Goal: Transaction & Acquisition: Purchase product/service

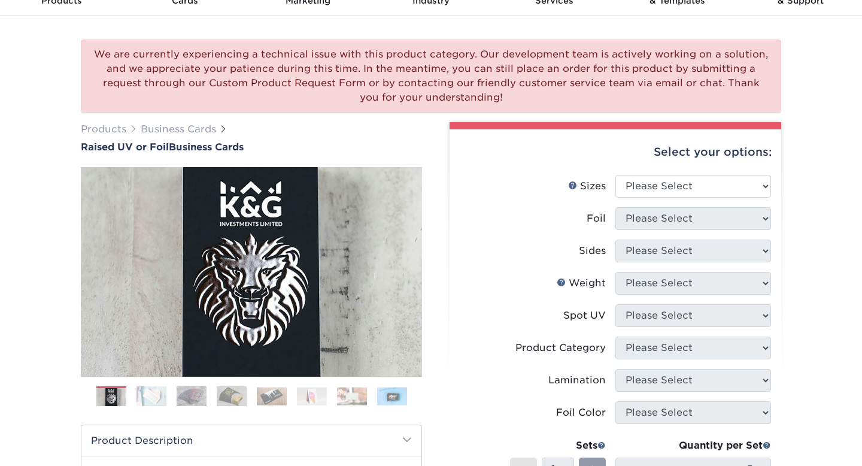
scroll to position [68, 0]
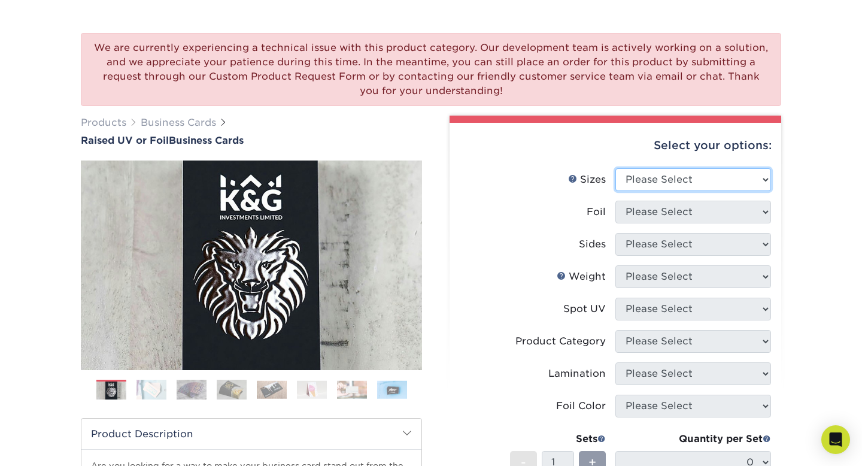
click at [685, 186] on select "Please Select 2" x 3.5" - Standard" at bounding box center [693, 179] width 156 height 23
select select "2.00x3.50"
click at [615, 168] on select "Please Select 2" x 3.5" - Standard" at bounding box center [693, 179] width 156 height 23
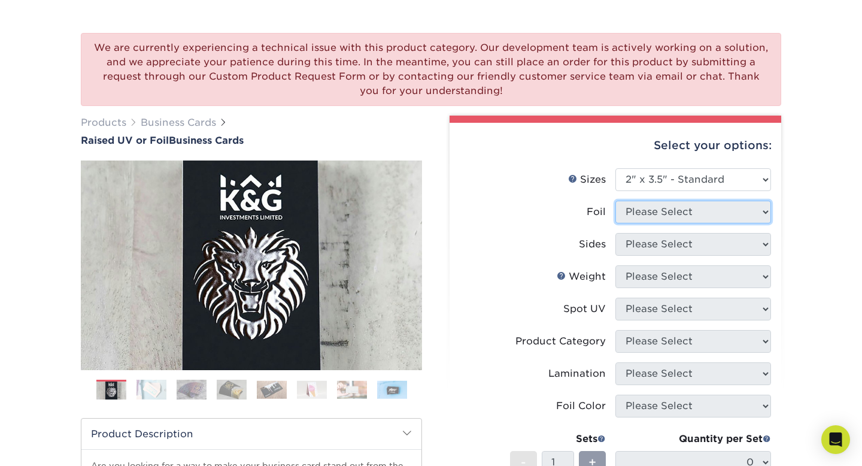
click at [677, 215] on select "Please Select" at bounding box center [693, 211] width 156 height 23
select select "1"
click at [615, 200] on select "Please Select No Yes" at bounding box center [693, 211] width 156 height 23
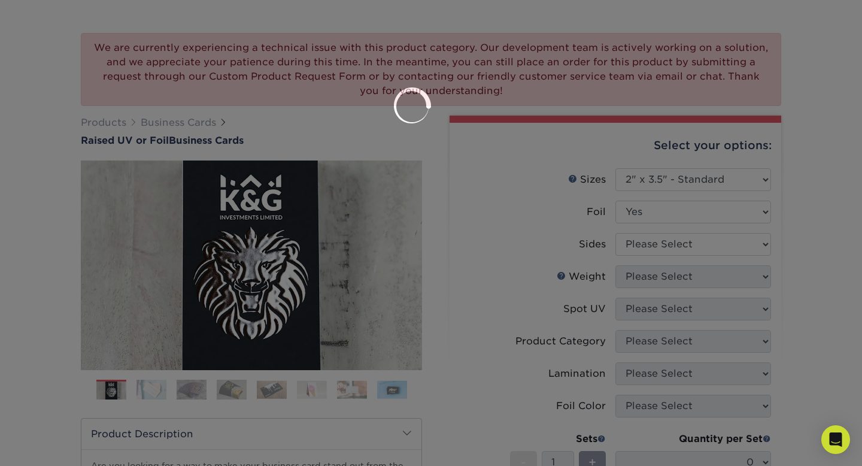
drag, startPoint x: 677, startPoint y: 215, endPoint x: 668, endPoint y: 239, distance: 25.9
click at [668, 239] on div at bounding box center [431, 233] width 862 height 466
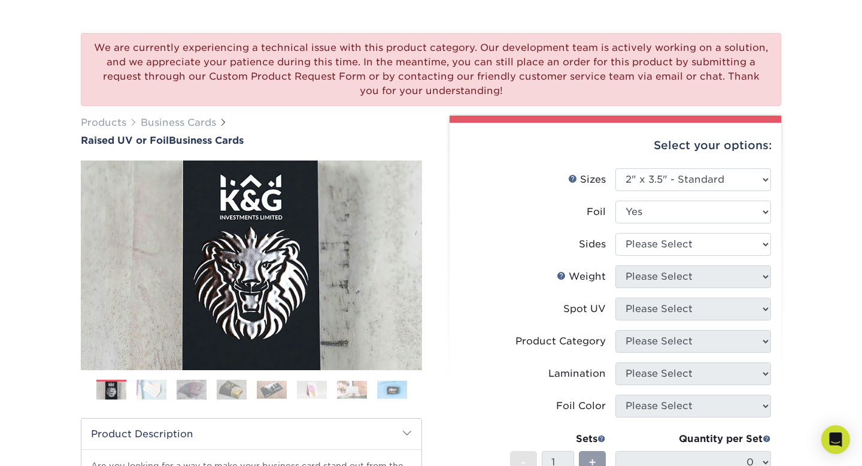
click at [660, 256] on li "Sides Please Select Print Both Sides - Foil Both Sides Print Both Sides - Foil …" at bounding box center [615, 249] width 311 height 32
click at [654, 240] on select "Please Select Print Both Sides - Foil Both Sides Print Both Sides - Foil Front …" at bounding box center [693, 244] width 156 height 23
select select "34527644-b4fd-4ffb-9092-1318eefcd9d9"
click at [615, 233] on select "Please Select Print Both Sides - Foil Both Sides Print Both Sides - Foil Front …" at bounding box center [693, 244] width 156 height 23
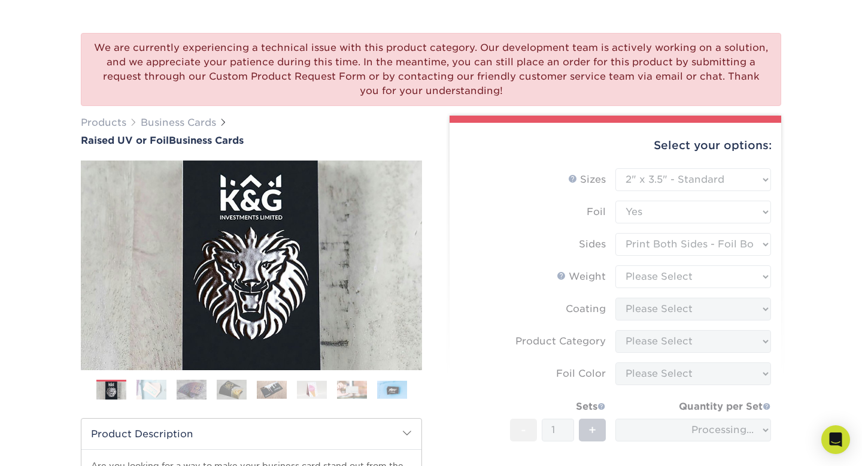
click at [652, 275] on form "Sizes Help Sizes Please Select 2" x 3.5" - Standard Foil Please Select" at bounding box center [615, 351] width 312 height 366
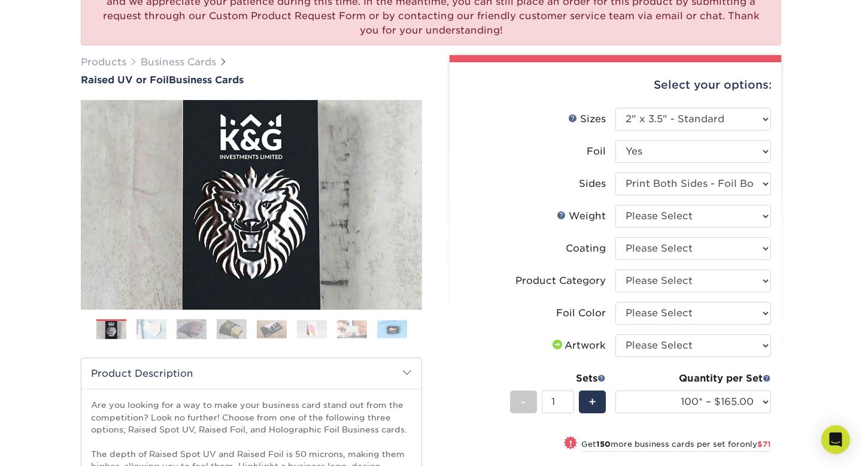
scroll to position [132, 0]
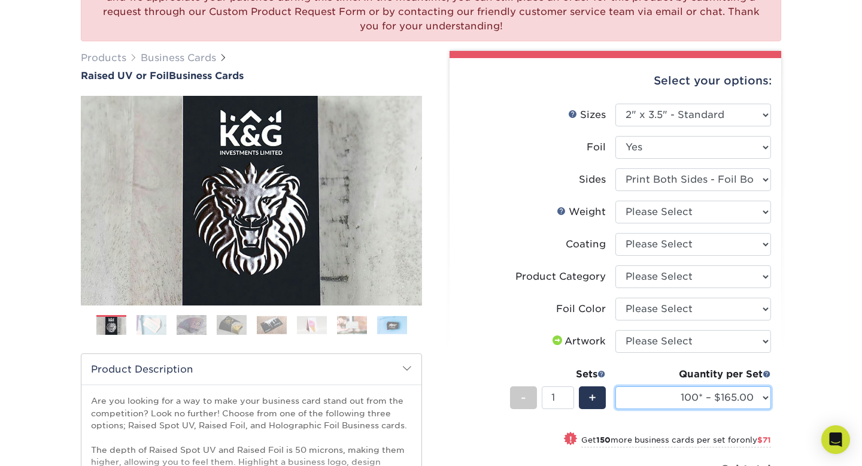
click at [708, 400] on select "100* – $165.00 250* – $236.00 500* – $319.00" at bounding box center [693, 397] width 156 height 23
select select "500* – $319.00"
click at [615, 386] on select "100* – $165.00 250* – $236.00 500* – $319.00" at bounding box center [693, 397] width 156 height 23
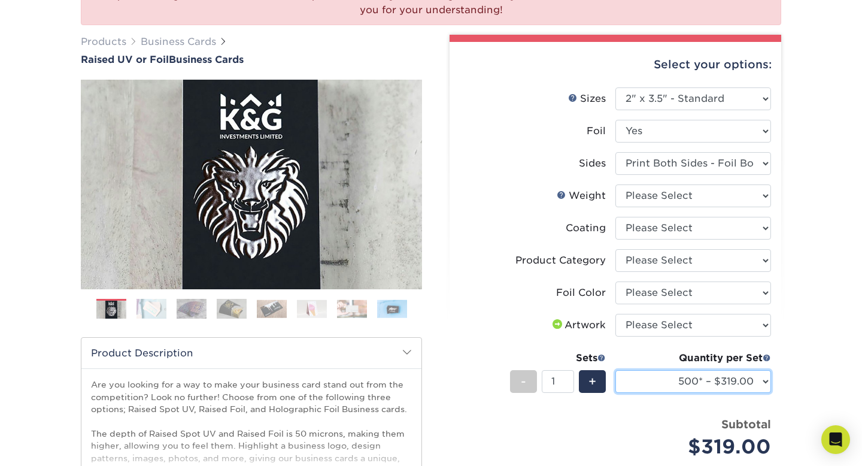
scroll to position [155, 0]
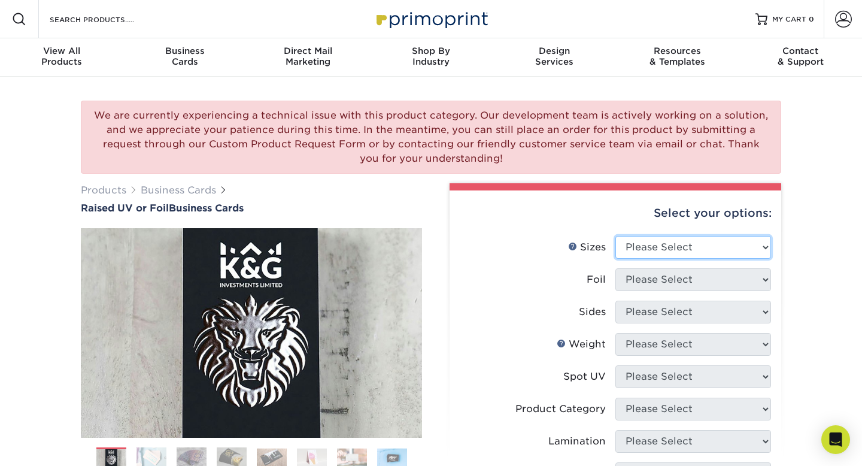
click at [633, 241] on select "Please Select 2" x 3.5" - Standard" at bounding box center [693, 247] width 156 height 23
select select "2.00x3.50"
click at [615, 236] on select "Please Select 2" x 3.5" - Standard" at bounding box center [693, 247] width 156 height 23
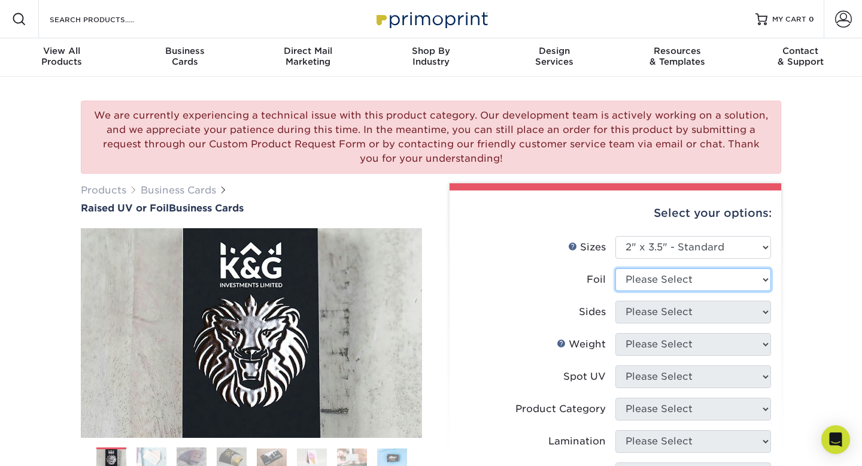
click at [642, 278] on select "Please Select No Yes" at bounding box center [693, 279] width 156 height 23
select select "1"
click at [615, 268] on select "Please Select No Yes" at bounding box center [693, 279] width 156 height 23
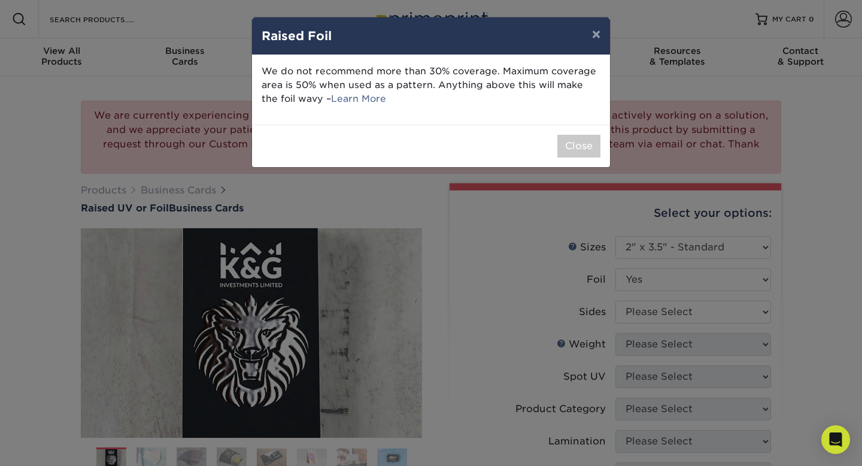
click at [653, 313] on div "× Raised Foil We do not recommend more than 30% coverage. Maximum coverage area…" at bounding box center [431, 233] width 862 height 466
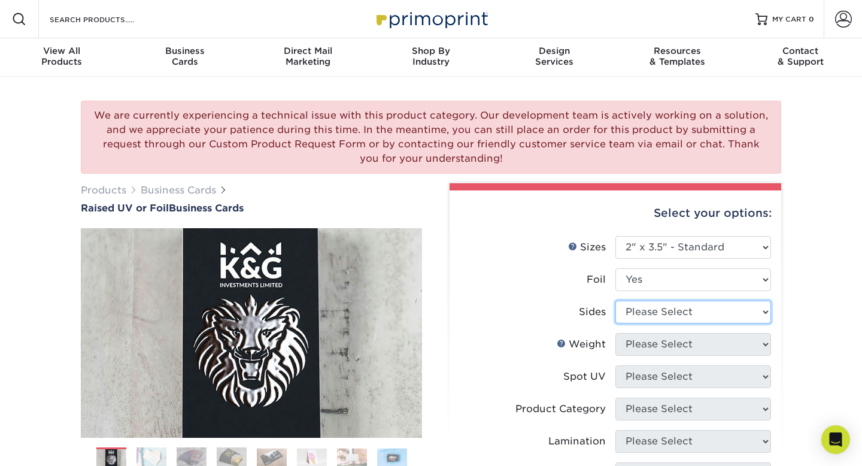
click at [653, 313] on select "Please Select Print Both Sides - Foil Both Sides Print Both Sides - Foil Front …" at bounding box center [693, 311] width 156 height 23
select select "e9e9dfb3-fba1-4d60-972c-fd9ca5904d33"
click at [615, 300] on select "Please Select Print Both Sides - Foil Both Sides Print Both Sides - Foil Front …" at bounding box center [693, 311] width 156 height 23
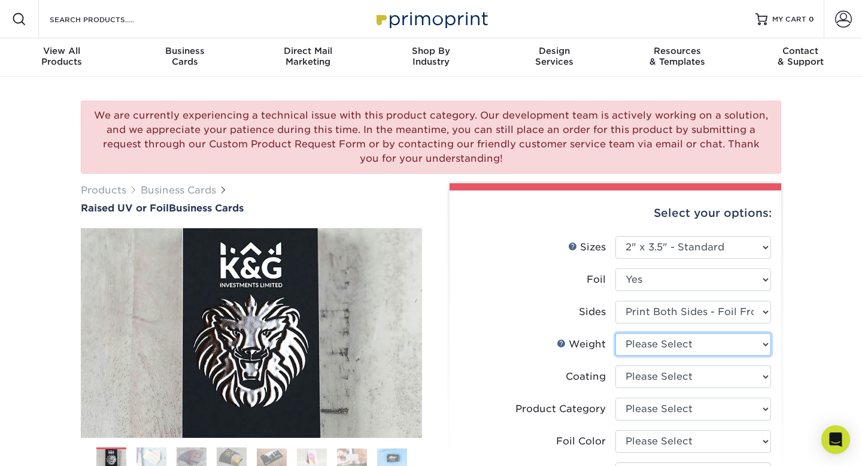
click at [655, 337] on select "Please Select 16PT" at bounding box center [693, 344] width 156 height 23
select select "16PT"
click at [615, 333] on select "Please Select 16PT" at bounding box center [693, 344] width 156 height 23
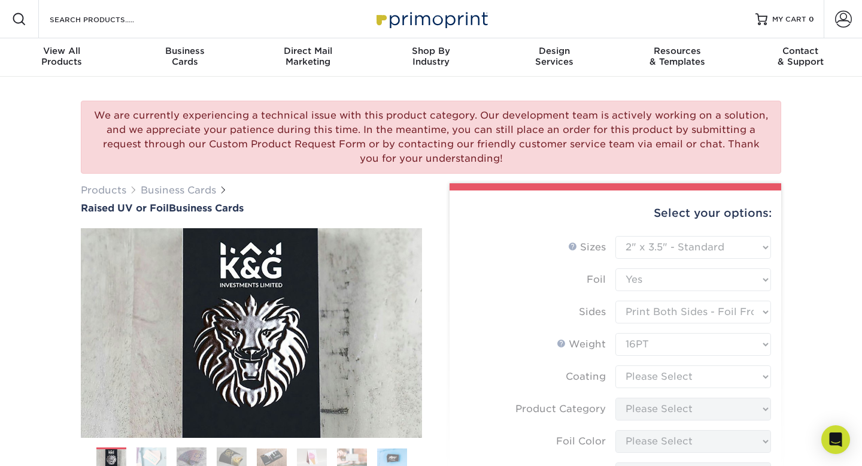
click at [651, 377] on form "Sizes Help Sizes Please Select 2" x 3.5" - Standard Foil Please Select" at bounding box center [615, 435] width 312 height 398
click at [654, 377] on form "Sizes Help Sizes Please Select 2" x 3.5" - Standard Foil Please Select" at bounding box center [615, 435] width 312 height 398
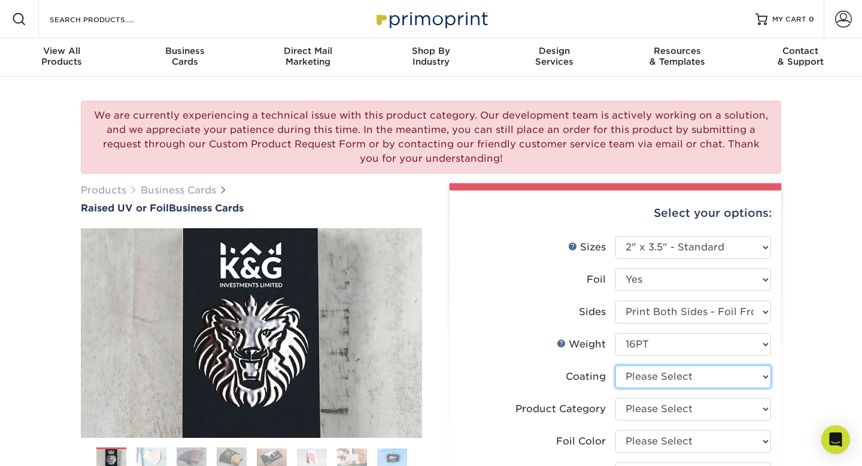
click at [715, 383] on select at bounding box center [693, 376] width 156 height 23
select select "3e7618de-abca-4bda-9f97-8b9129e913d8"
click at [615, 365] on select at bounding box center [693, 376] width 156 height 23
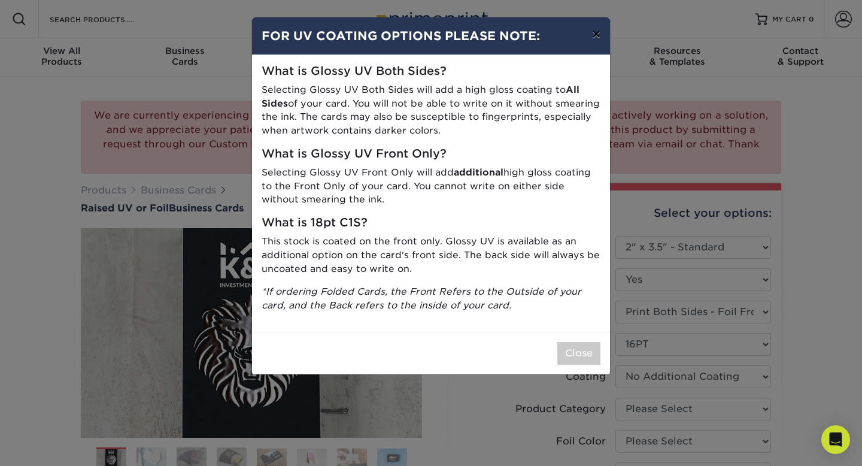
click at [595, 35] on button "×" at bounding box center [596, 34] width 28 height 34
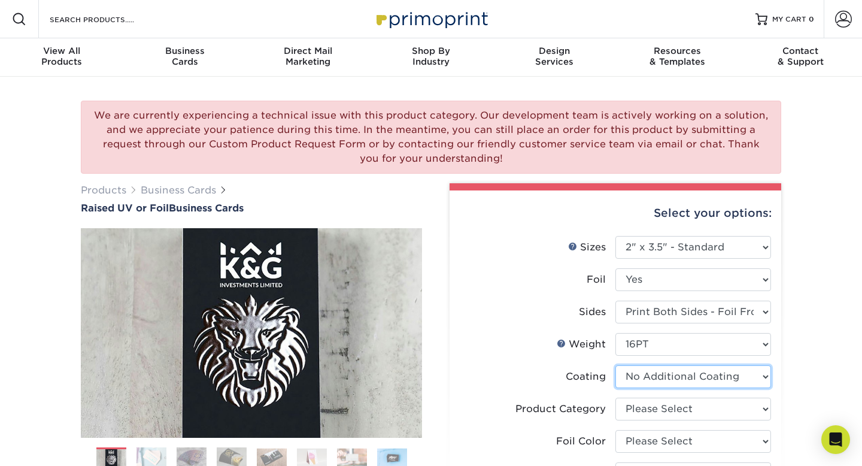
click at [695, 375] on select at bounding box center [693, 376] width 156 height 23
click at [615, 365] on select at bounding box center [693, 376] width 156 height 23
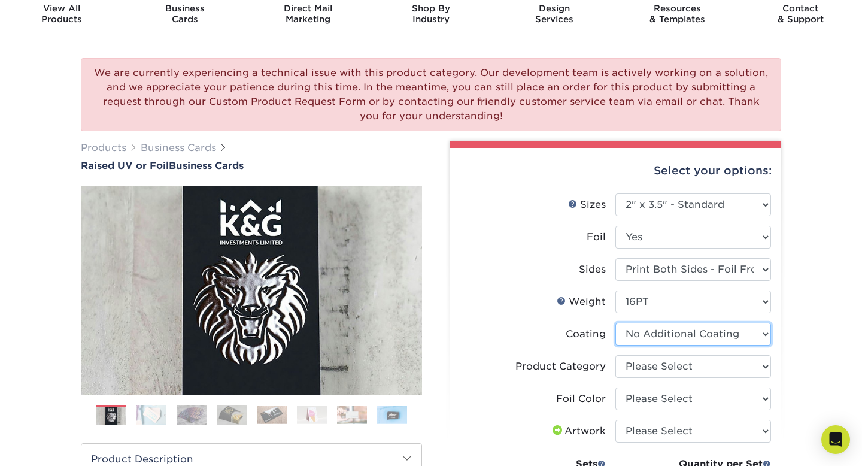
scroll to position [54, 0]
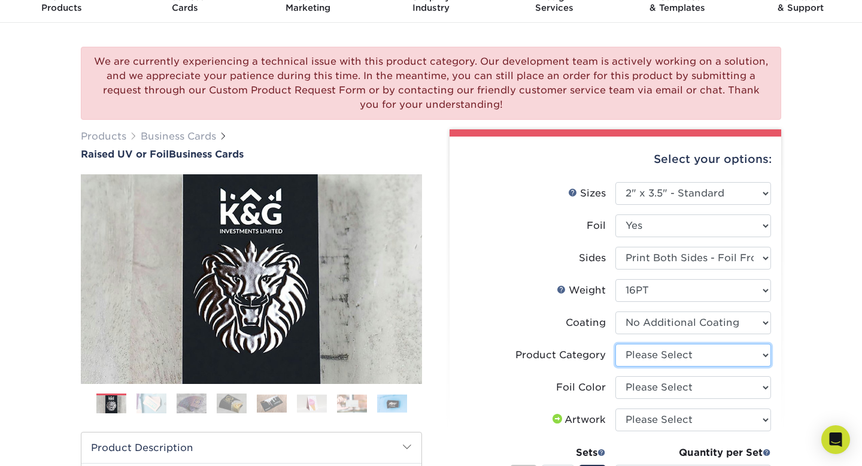
click at [665, 361] on select "Please Select Business Cards" at bounding box center [693, 355] width 156 height 23
select select "3b5148f1-0588-4f88-a218-97bcfdce65c1"
click at [615, 344] on select "Please Select Business Cards" at bounding box center [693, 355] width 156 height 23
click at [660, 382] on select "Please Select Silver Foil Gold Foil Holographic Foil" at bounding box center [693, 387] width 156 height 23
select select "acffa4a5-22f9-4585-ba3f-0adaa54b8c85"
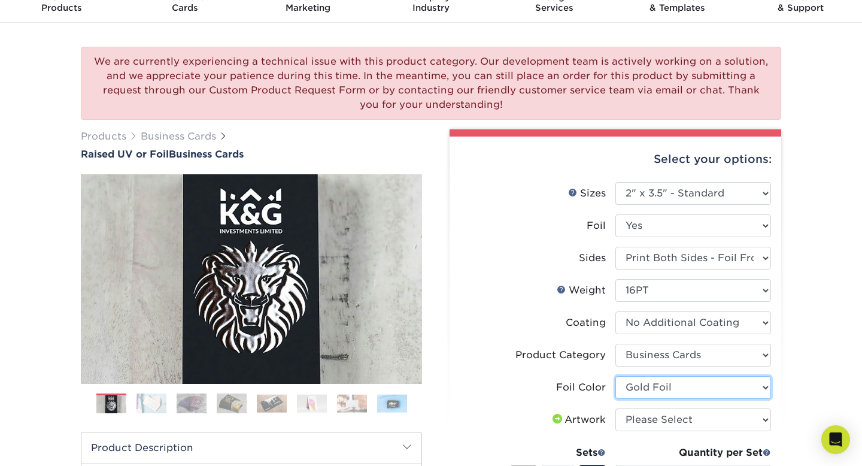
click at [615, 376] on select "Please Select Silver Foil Gold Foil Holographic Foil" at bounding box center [693, 387] width 156 height 23
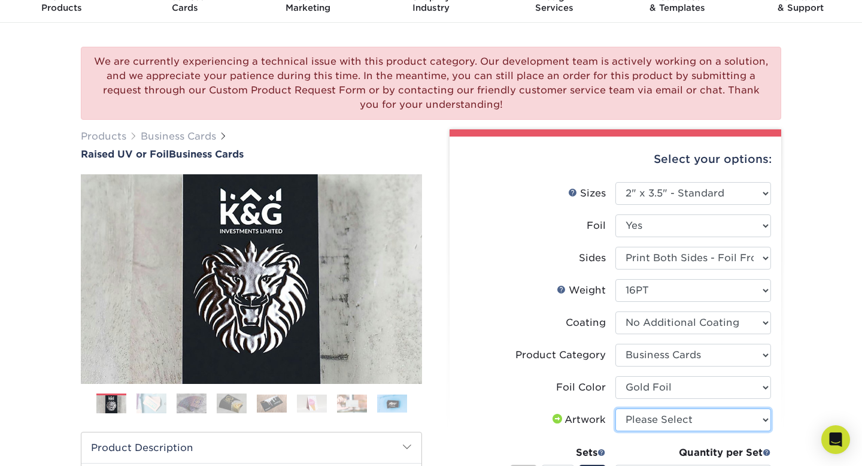
click at [665, 424] on select "Please Select I will upload files I need a design - $100" at bounding box center [693, 419] width 156 height 23
select select "upload"
click at [615, 408] on select "Please Select I will upload files I need a design - $100" at bounding box center [693, 419] width 156 height 23
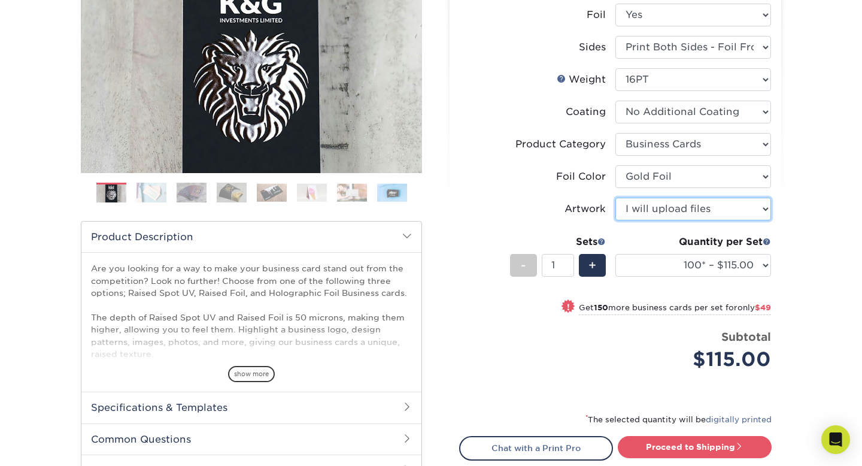
scroll to position [268, 0]
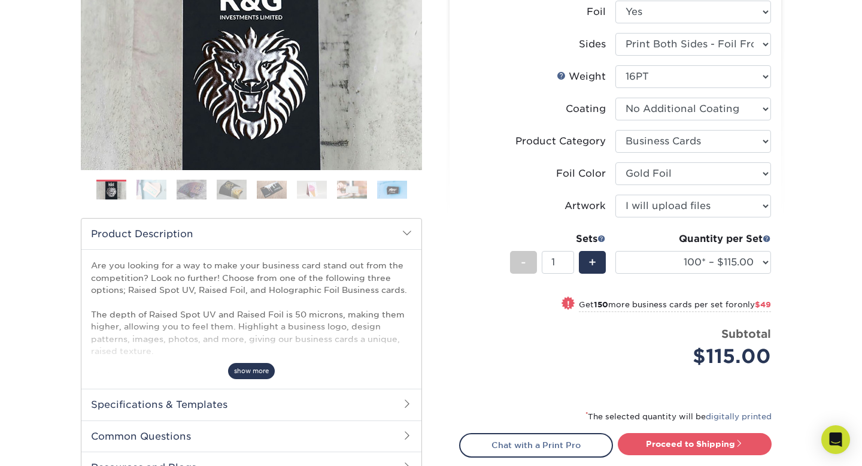
click at [243, 373] on span "show more" at bounding box center [251, 371] width 47 height 16
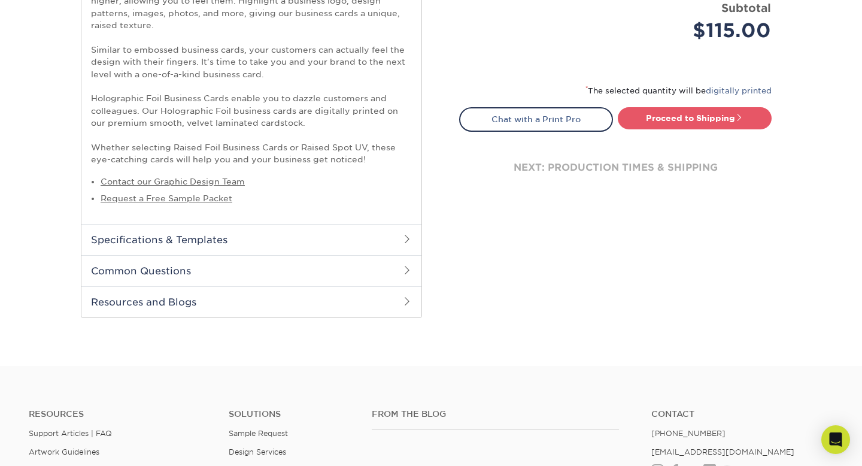
scroll to position [597, 0]
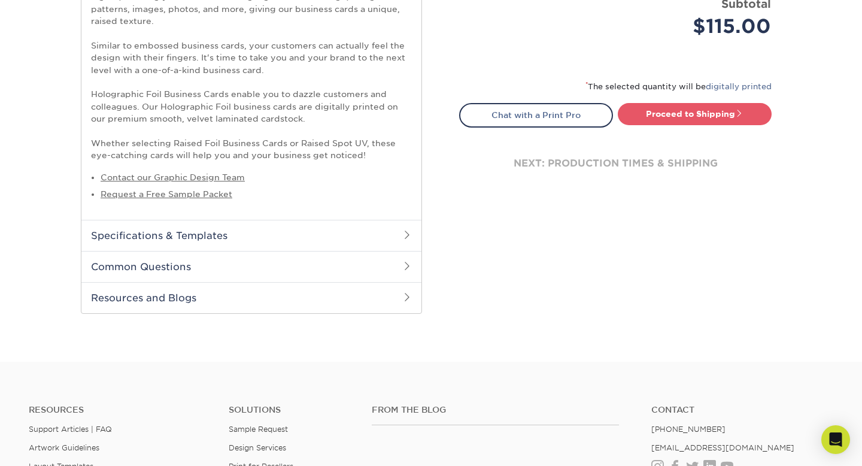
click at [232, 237] on h2 "Specifications & Templates" at bounding box center [251, 235] width 340 height 31
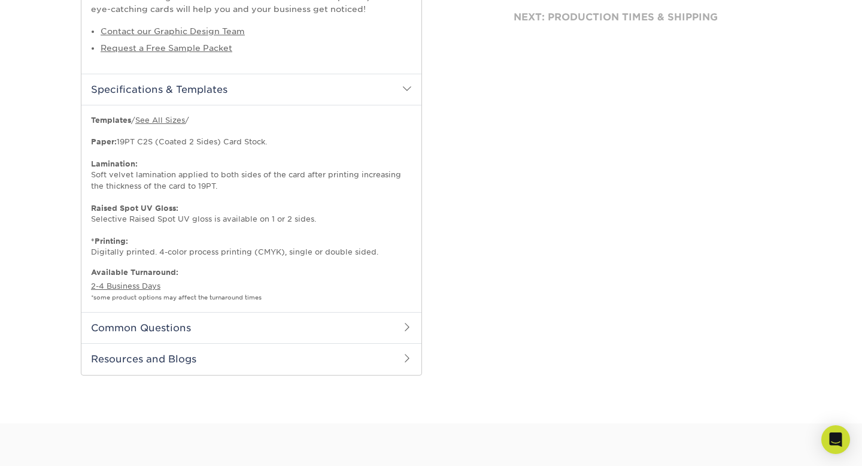
scroll to position [754, 0]
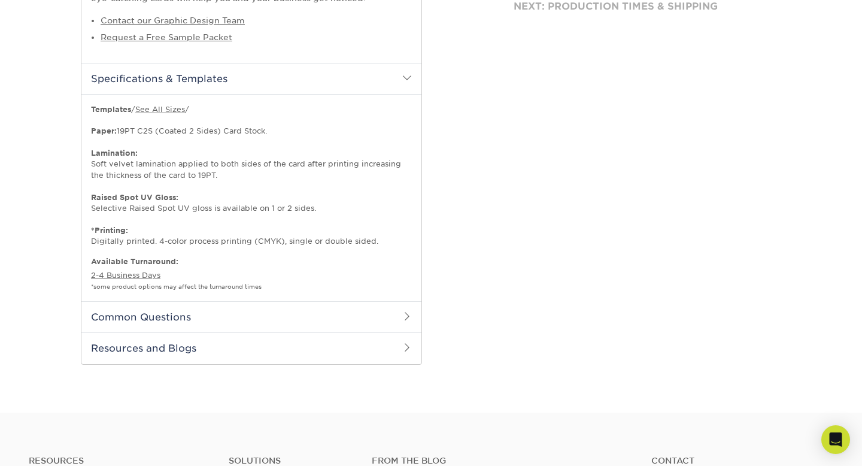
click at [164, 317] on h2 "Common Questions" at bounding box center [251, 316] width 340 height 31
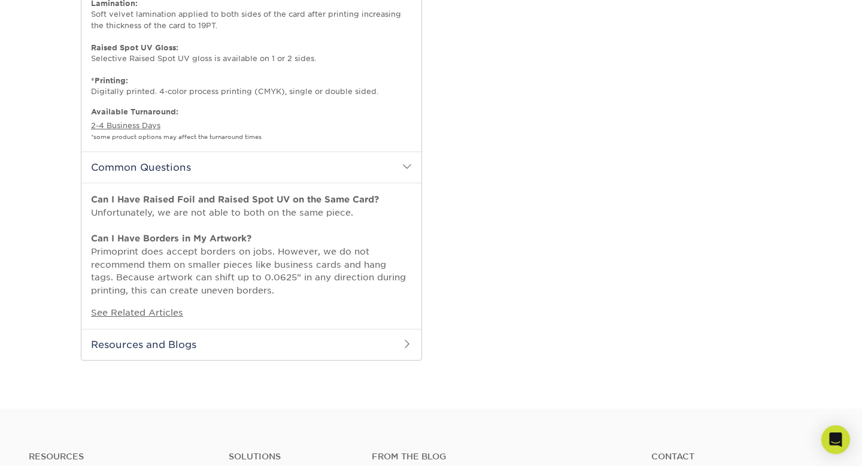
scroll to position [905, 0]
click at [177, 341] on h2 "Resources and Blogs" at bounding box center [251, 342] width 340 height 31
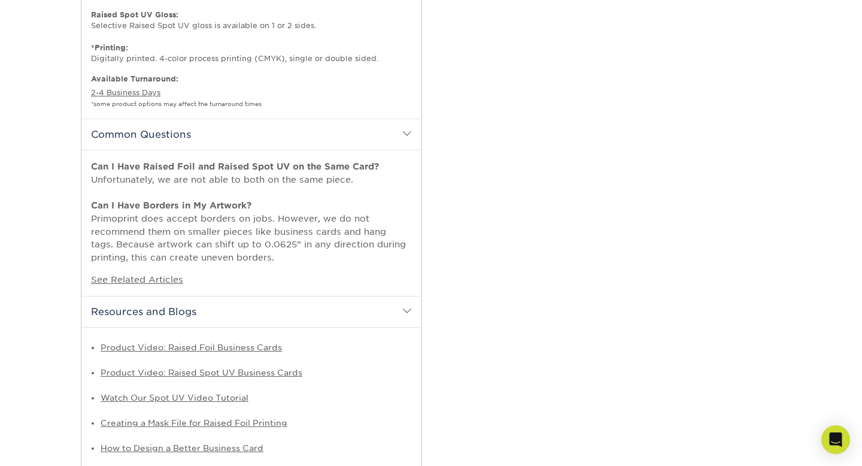
scroll to position [942, 0]
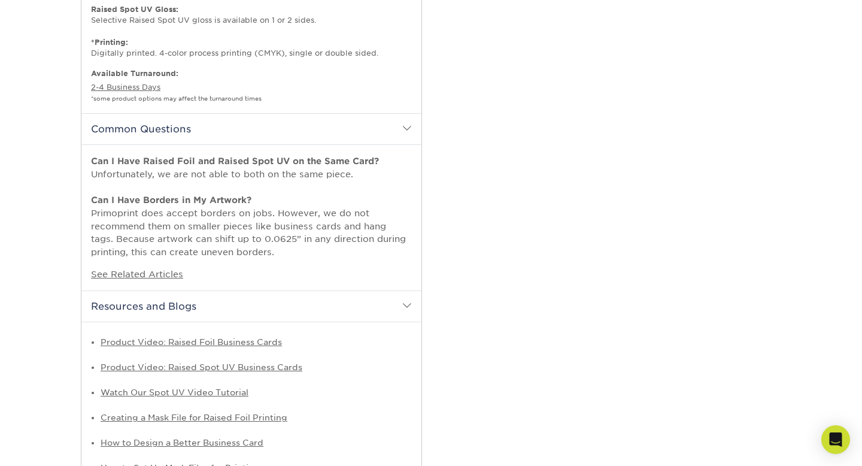
click at [221, 308] on h2 "Resources and Blogs" at bounding box center [251, 305] width 340 height 31
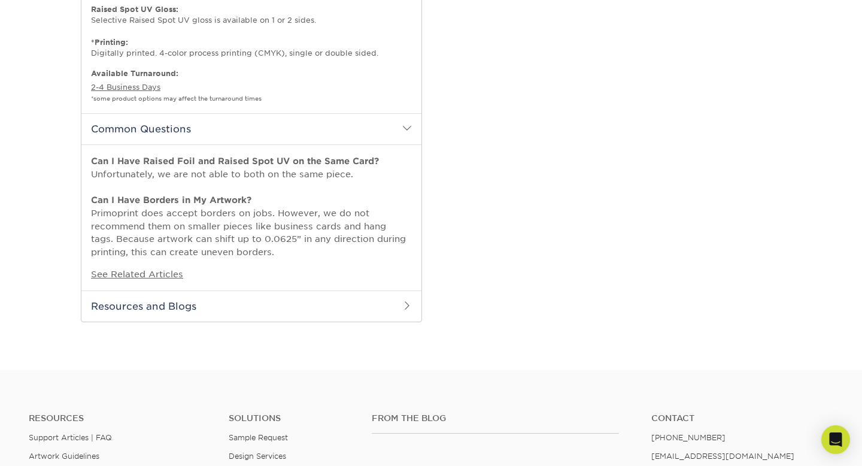
click at [221, 308] on h2 "Resources and Blogs" at bounding box center [251, 305] width 340 height 31
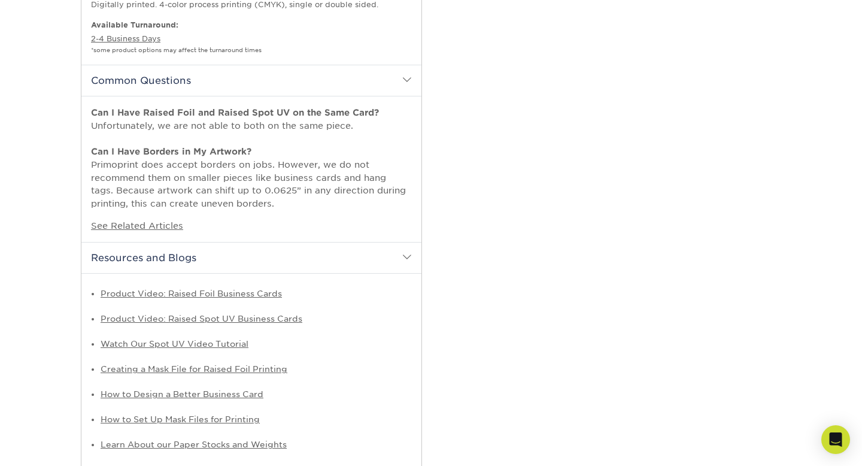
scroll to position [993, 0]
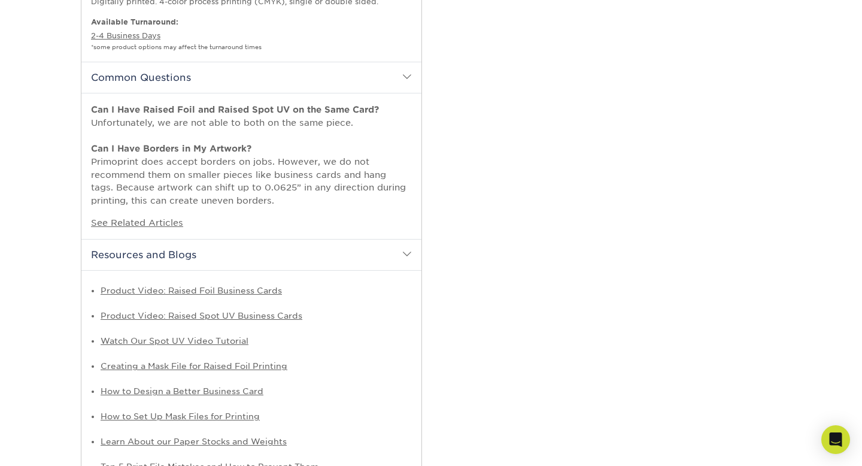
click at [244, 256] on h2 "Resources and Blogs" at bounding box center [251, 254] width 340 height 31
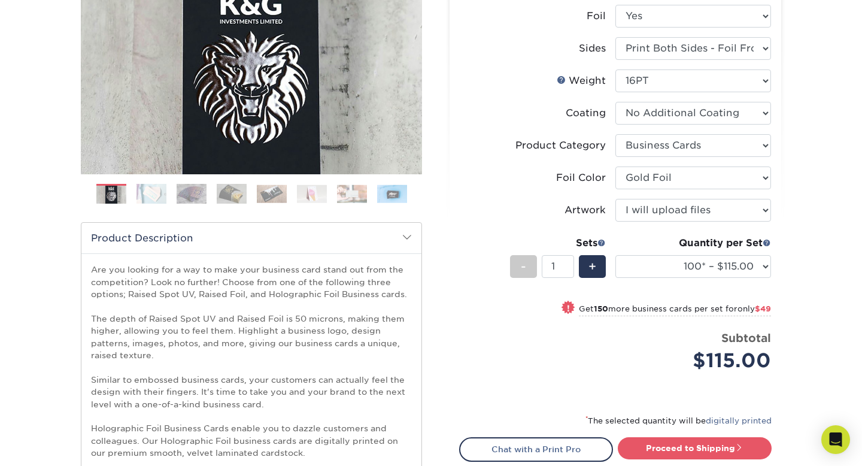
scroll to position [264, 0]
click at [697, 267] on select "100* – $115.00 250* – $164.00 500* – $221.00" at bounding box center [693, 265] width 156 height 23
select select "500* – $221.00"
click at [615, 254] on select "100* – $115.00 250* – $164.00 500* – $221.00" at bounding box center [693, 265] width 156 height 23
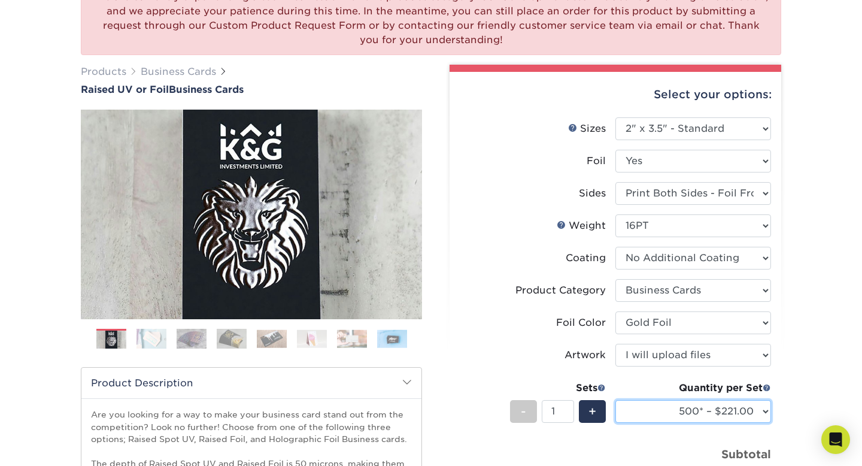
scroll to position [105, 0]
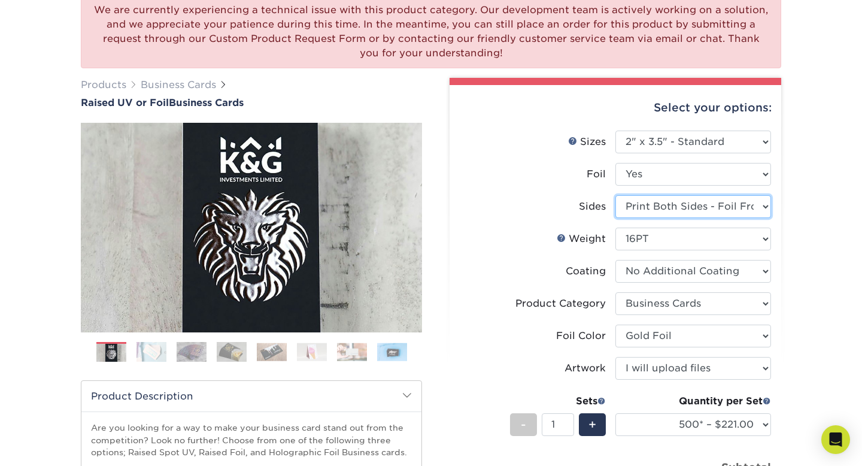
click at [713, 208] on select "Please Select Print Both Sides - Foil Both Sides Print Both Sides - Foil Front …" at bounding box center [693, 206] width 156 height 23
select select "a75ac2f1-9911-48d6-841d-245b5ac08f27"
click at [615, 195] on select "Please Select Print Both Sides - Foil Both Sides Print Both Sides - Foil Front …" at bounding box center [693, 206] width 156 height 23
select select "-1"
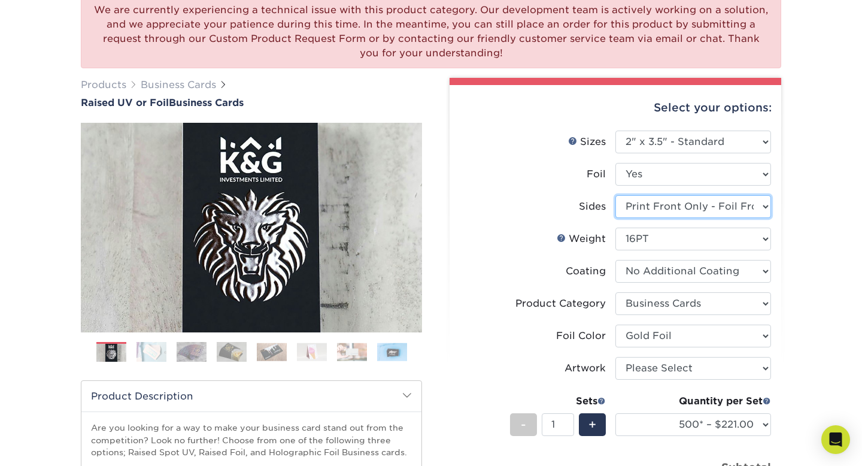
select select "-1"
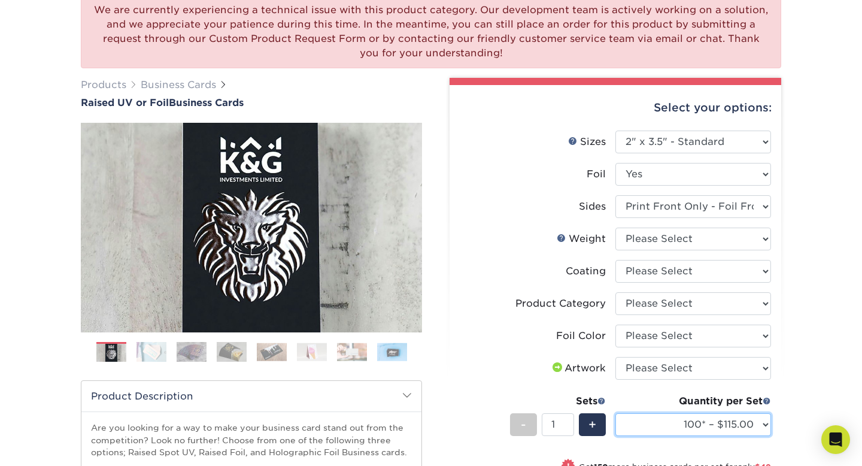
click at [738, 425] on select "100* – $115.00 250* – $164.00 500* – $221.00" at bounding box center [693, 424] width 156 height 23
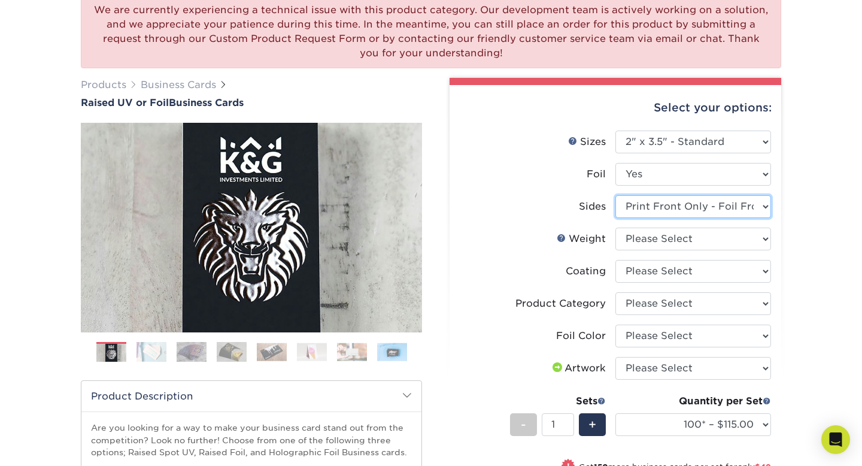
click at [736, 204] on select "Please Select Print Both Sides - Foil Both Sides Print Both Sides - Foil Front …" at bounding box center [693, 206] width 156 height 23
select select "e9e9dfb3-fba1-4d60-972c-fd9ca5904d33"
click at [615, 195] on select "Please Select Print Both Sides - Foil Both Sides Print Both Sides - Foil Front …" at bounding box center [693, 206] width 156 height 23
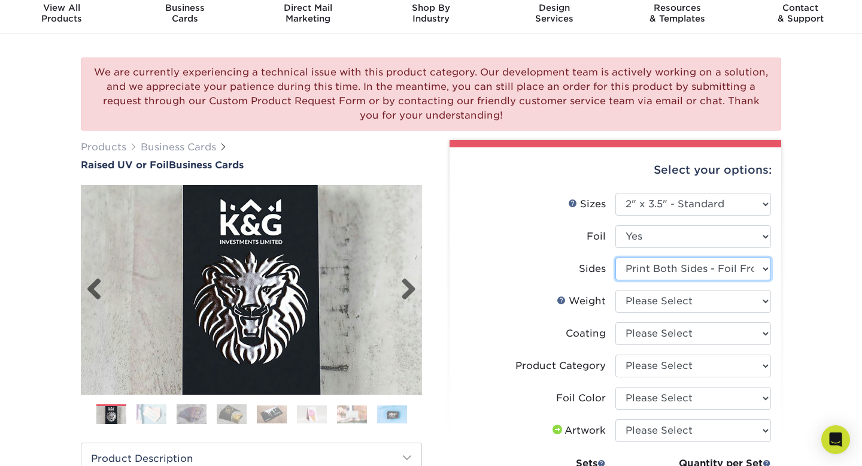
scroll to position [0, 0]
